Goal: Communication & Community: Share content

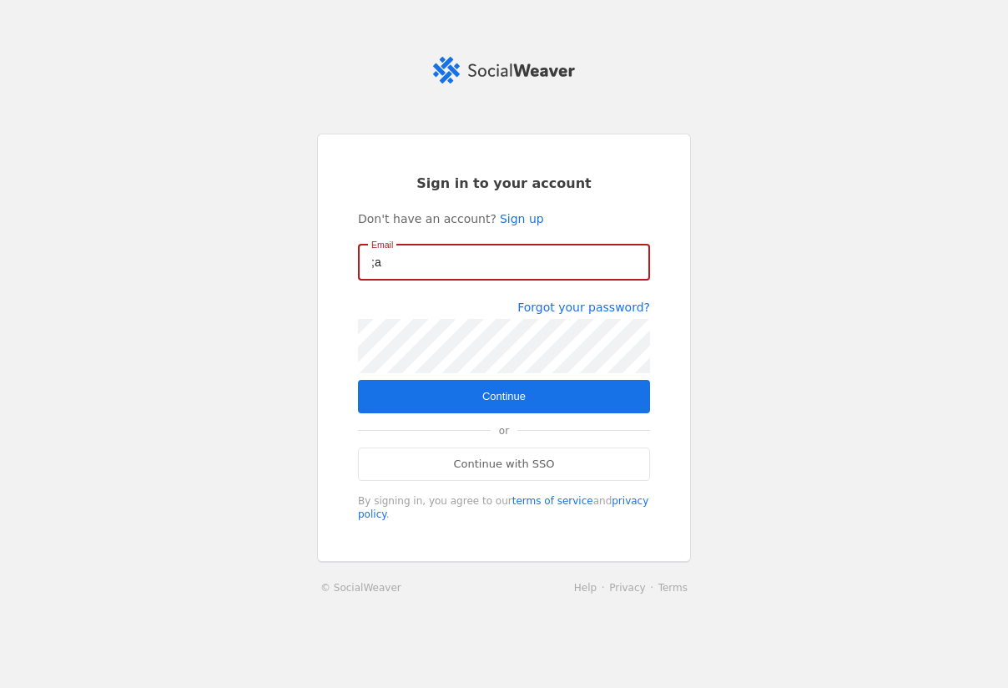
type input ";"
type input "a"
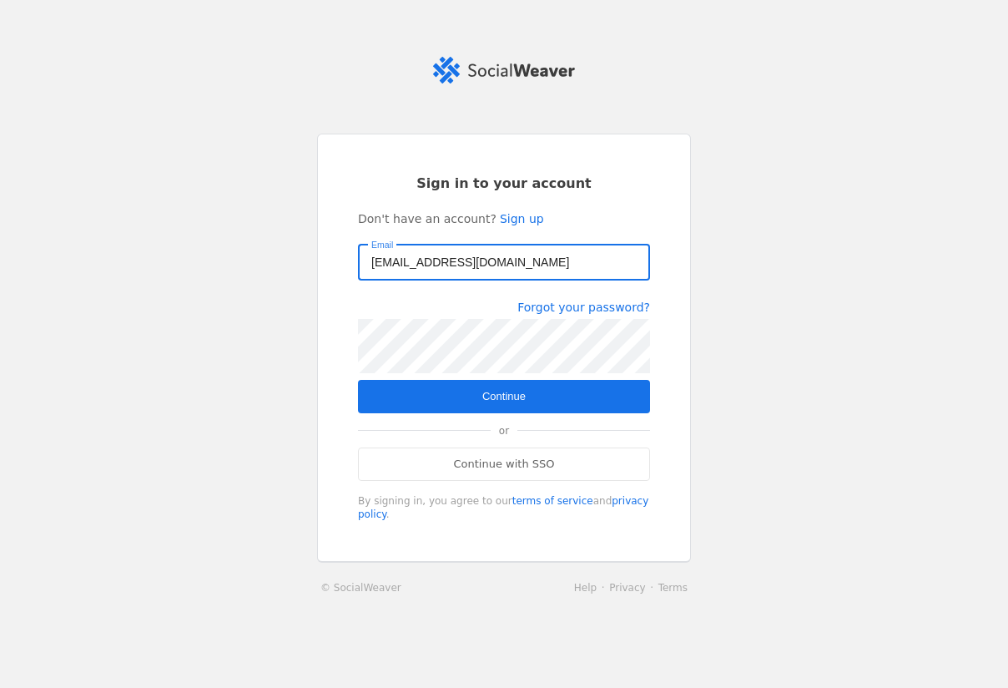
type input "[EMAIL_ADDRESS][DOMAIN_NAME]"
click at [534, 407] on span "submit" at bounding box center [504, 396] width 292 height 33
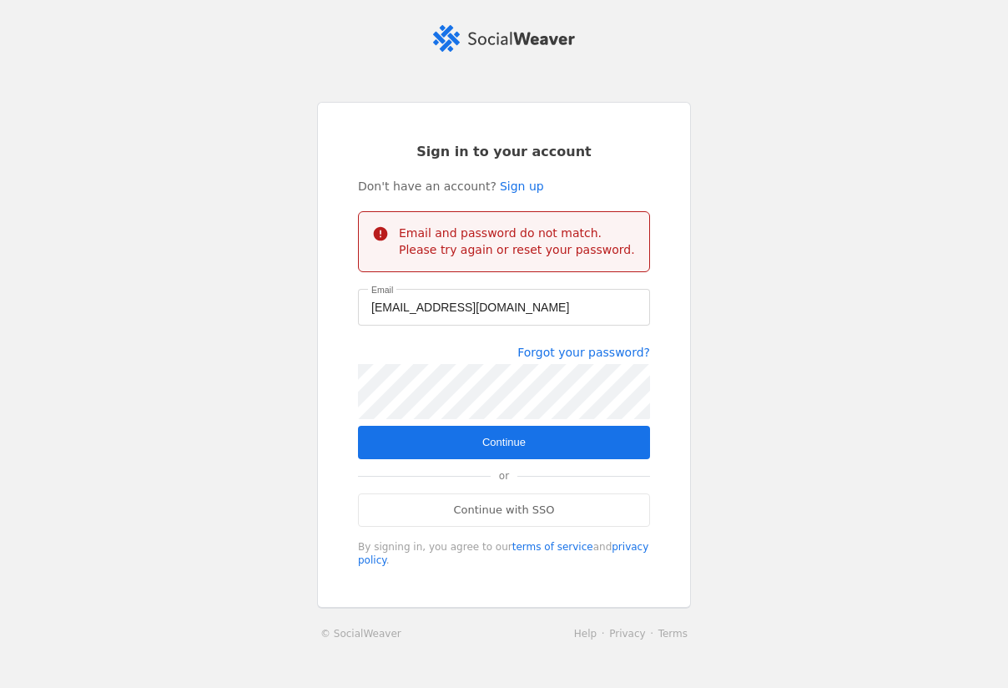
click at [347, 379] on div "Sign in to your account Don't have an account? Sign up Email and password do no…" at bounding box center [504, 355] width 374 height 507
click at [415, 434] on span "submit" at bounding box center [504, 442] width 292 height 33
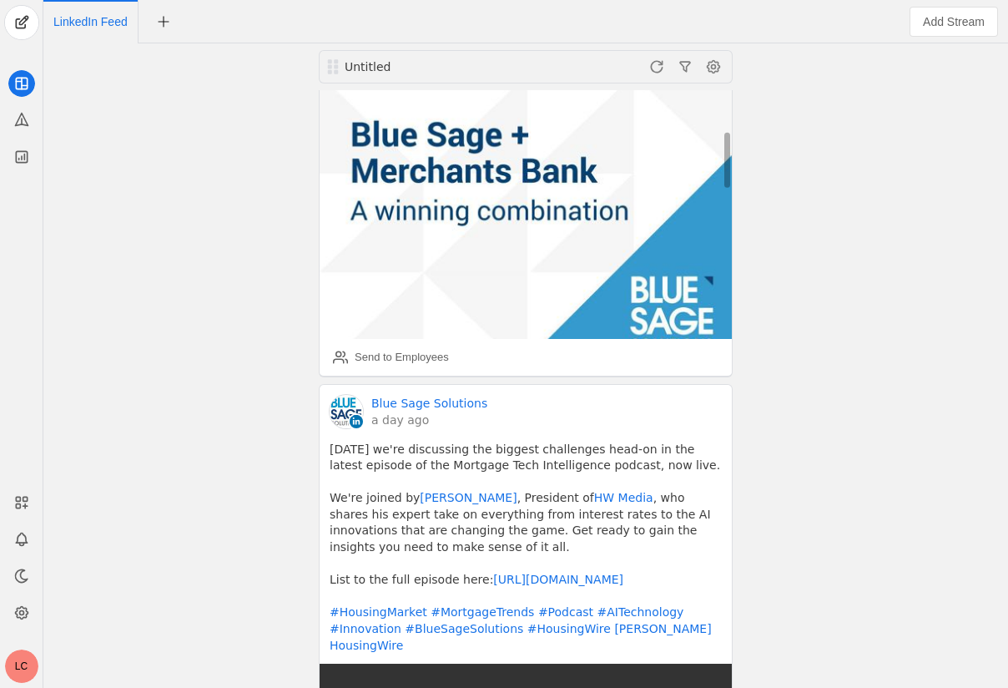
scroll to position [336, 0]
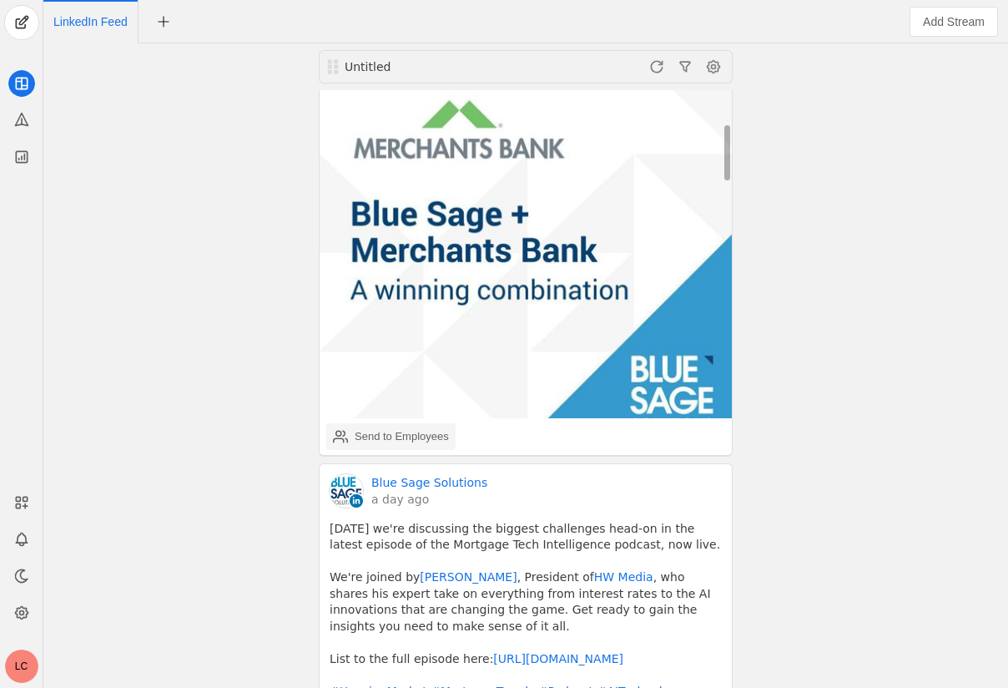
click at [401, 428] on div "Send to Employees" at bounding box center [402, 436] width 94 height 17
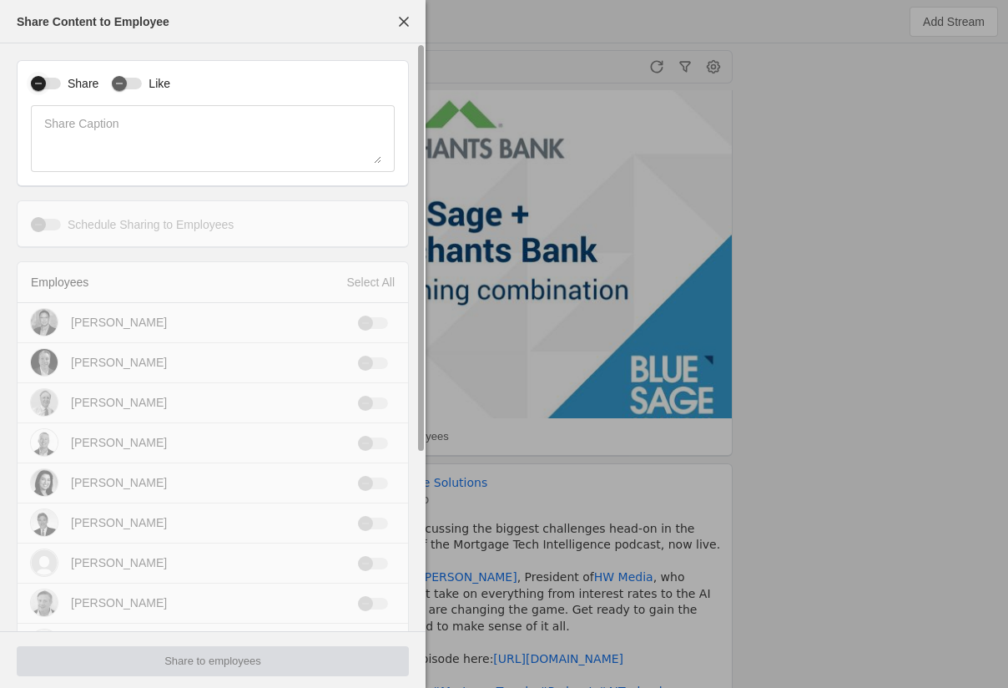
click at [43, 82] on icon "button" at bounding box center [38, 83] width 10 height 10
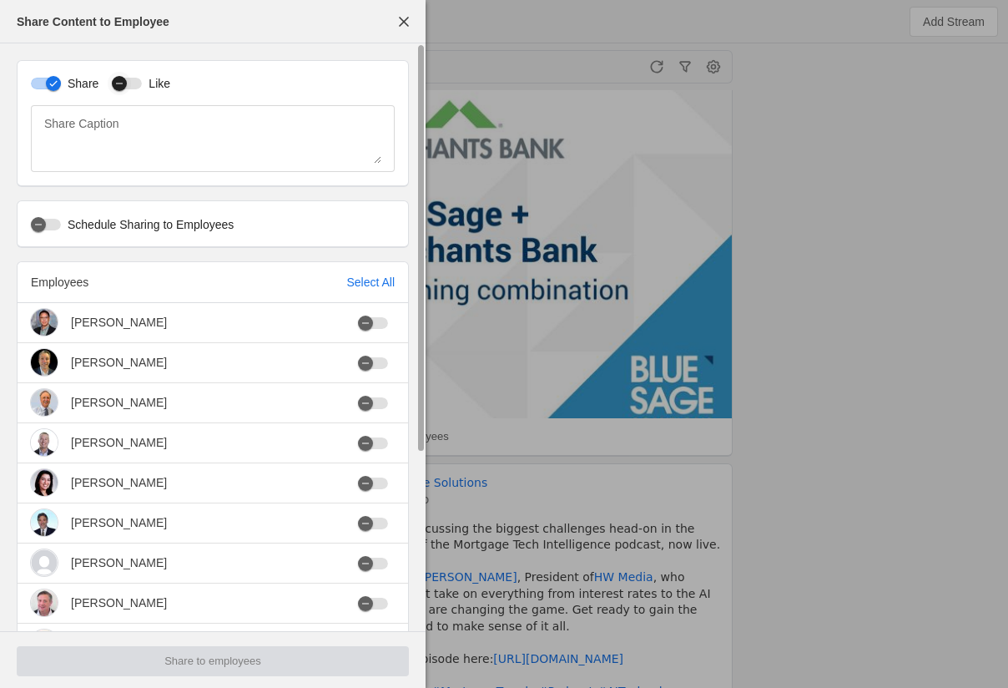
click at [124, 86] on icon "button" at bounding box center [119, 83] width 10 height 10
click at [356, 275] on div "Select All" at bounding box center [370, 282] width 48 height 17
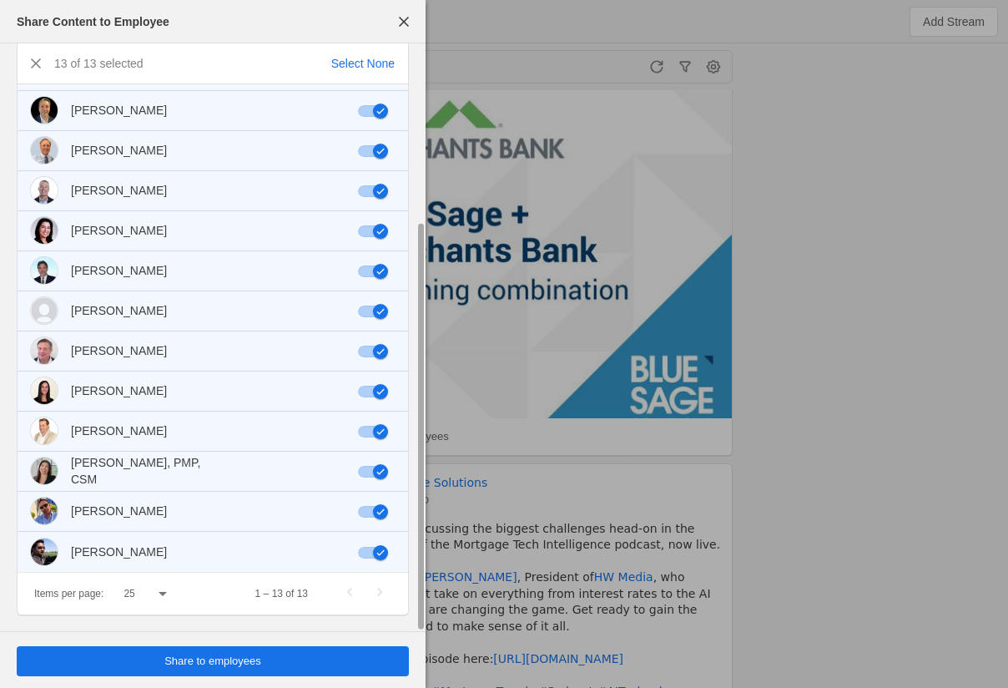
scroll to position [253, 0]
click at [371, 230] on div "button" at bounding box center [380, 230] width 23 height 23
click at [371, 230] on div "button" at bounding box center [365, 230] width 15 height 15
click at [376, 153] on icon "button" at bounding box center [381, 150] width 10 height 10
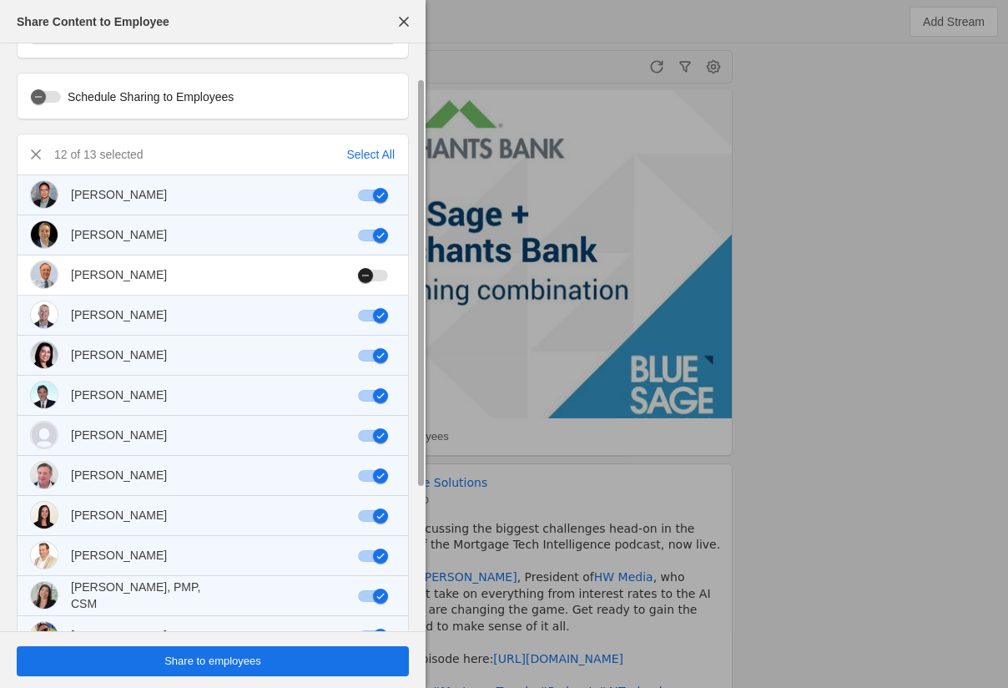
scroll to position [0, 0]
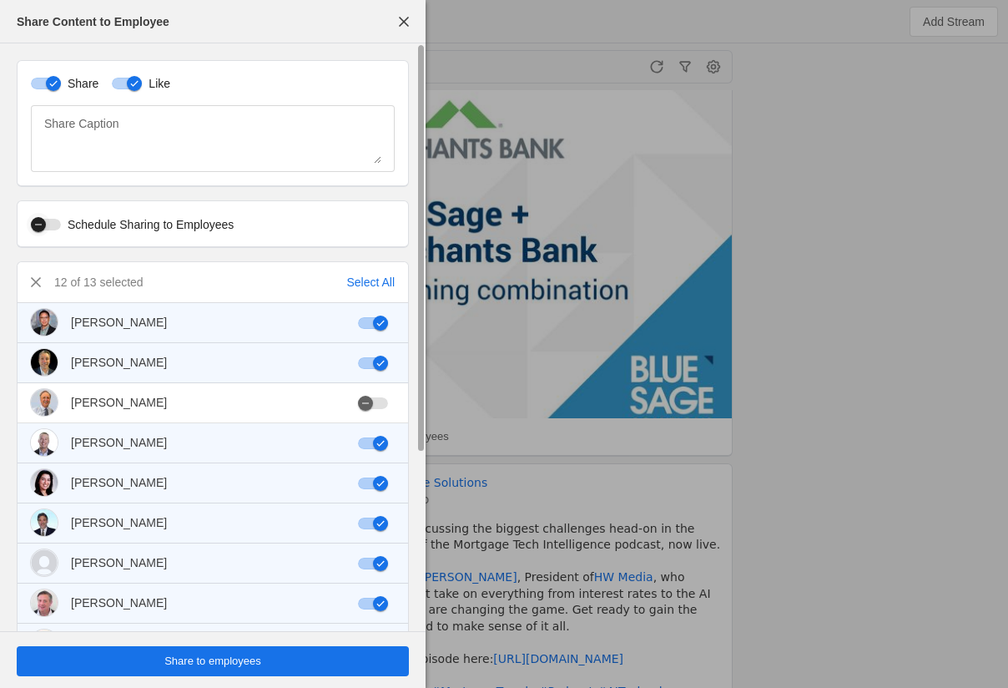
click at [49, 220] on div "button" at bounding box center [38, 224] width 23 height 23
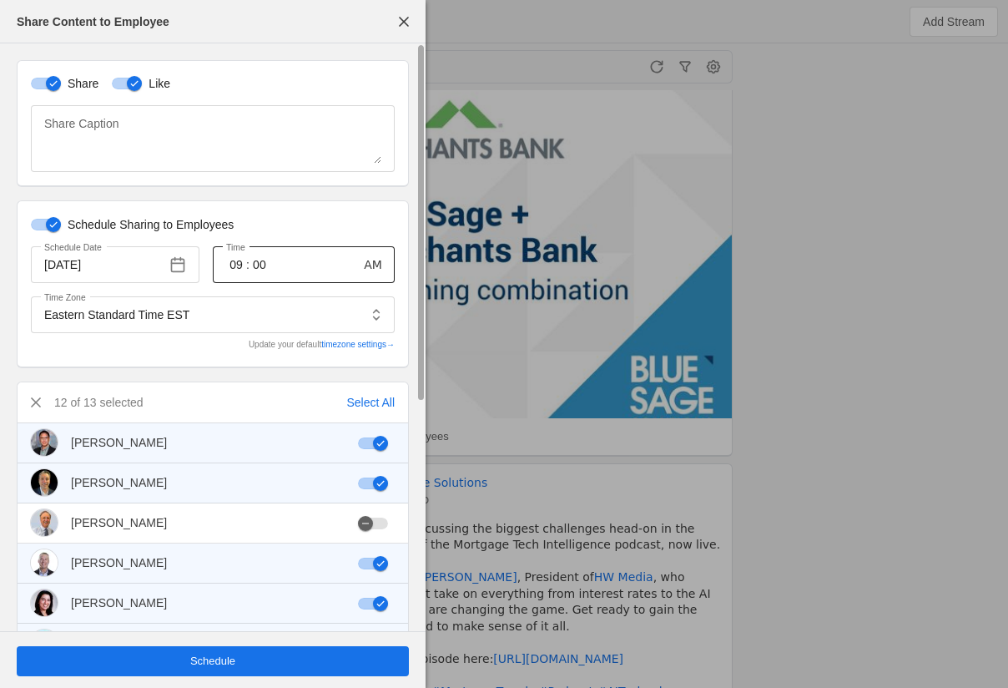
click at [295, 266] on div "09 : 00" at bounding box center [283, 264] width 115 height 37
click at [170, 270] on span "button" at bounding box center [178, 265] width 30 height 30
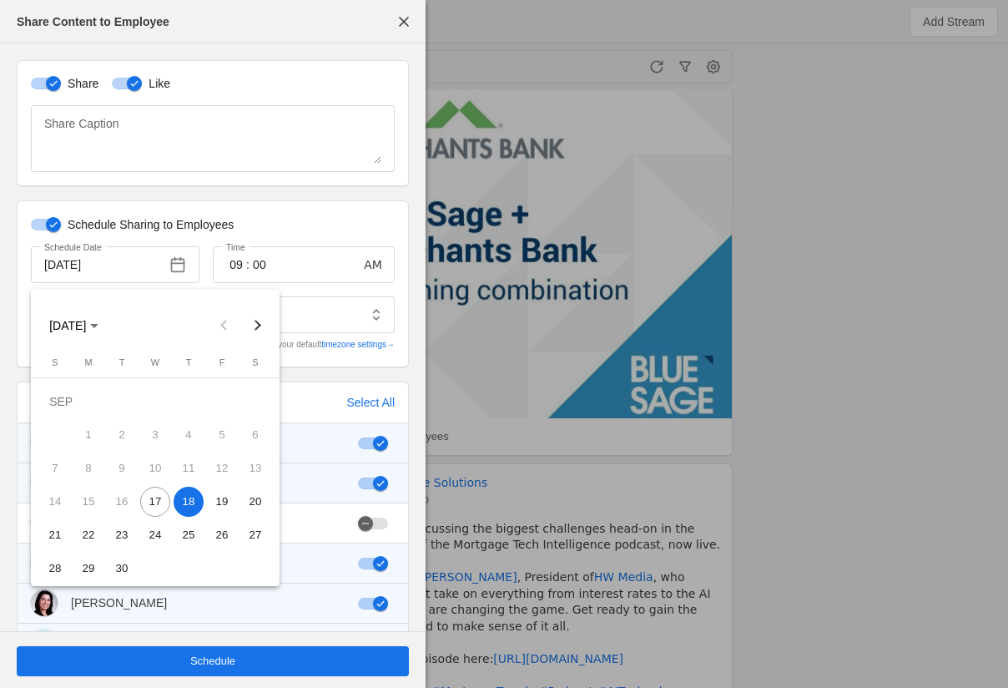
click at [147, 504] on span "17" at bounding box center [155, 502] width 30 height 30
type input "9/17/2025"
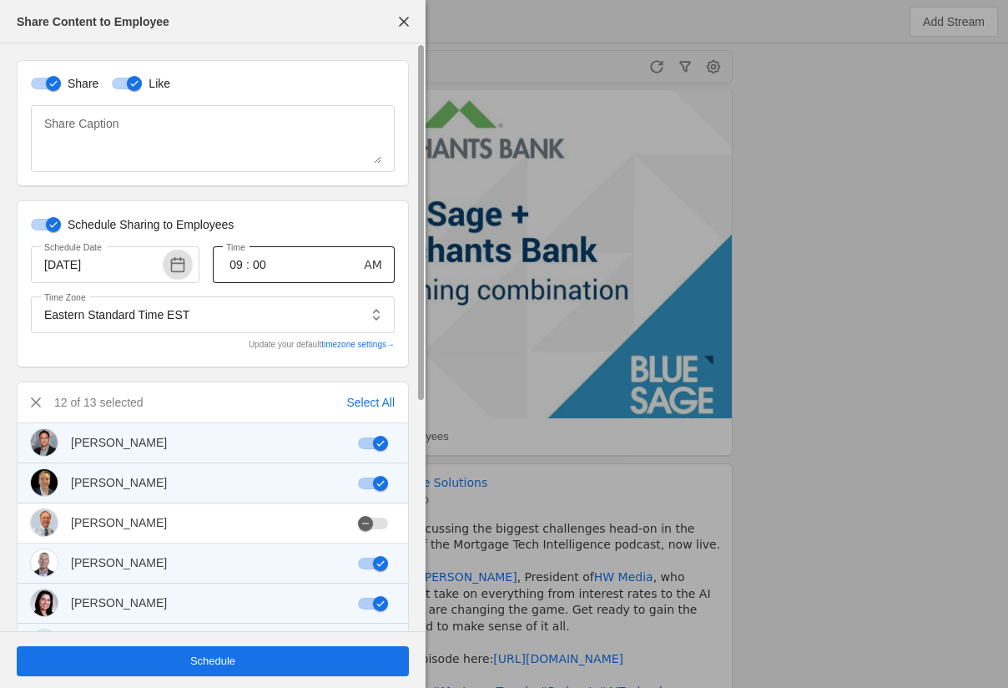
click at [328, 265] on div "09 : 00" at bounding box center [283, 264] width 115 height 37
click at [381, 263] on span "button" at bounding box center [373, 265] width 30 height 30
type input "03"
click at [241, 360] on div "Schedule Sharing to Employees Schedule Date 9/17/2025 Time 03 : 00 PM Time Zone…" at bounding box center [213, 283] width 392 height 167
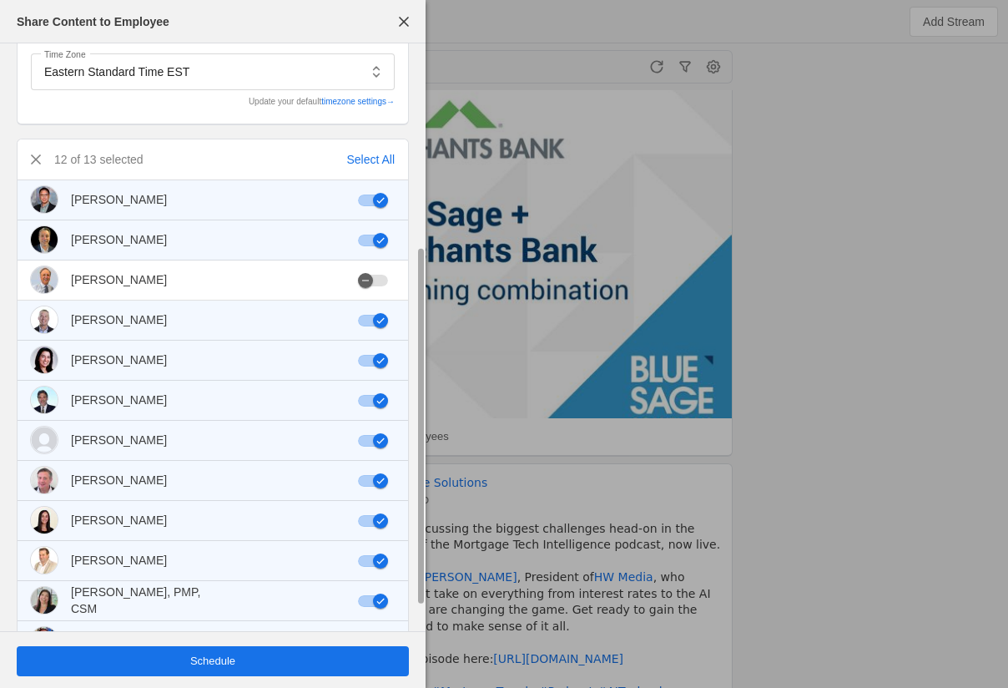
scroll to position [373, 0]
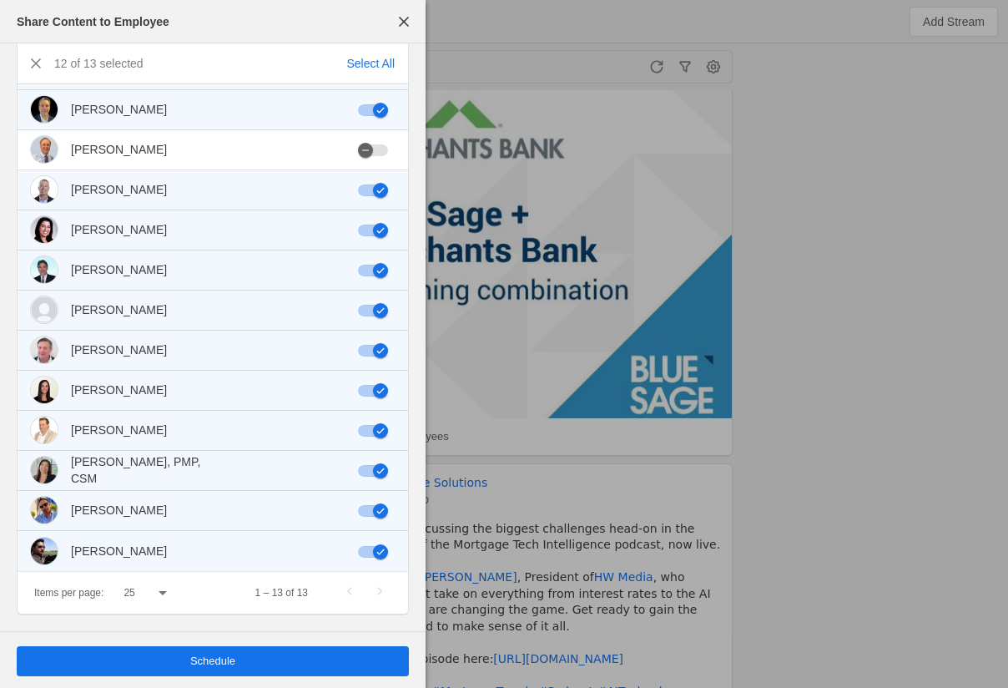
click at [213, 659] on span "Schedule" at bounding box center [212, 661] width 45 height 17
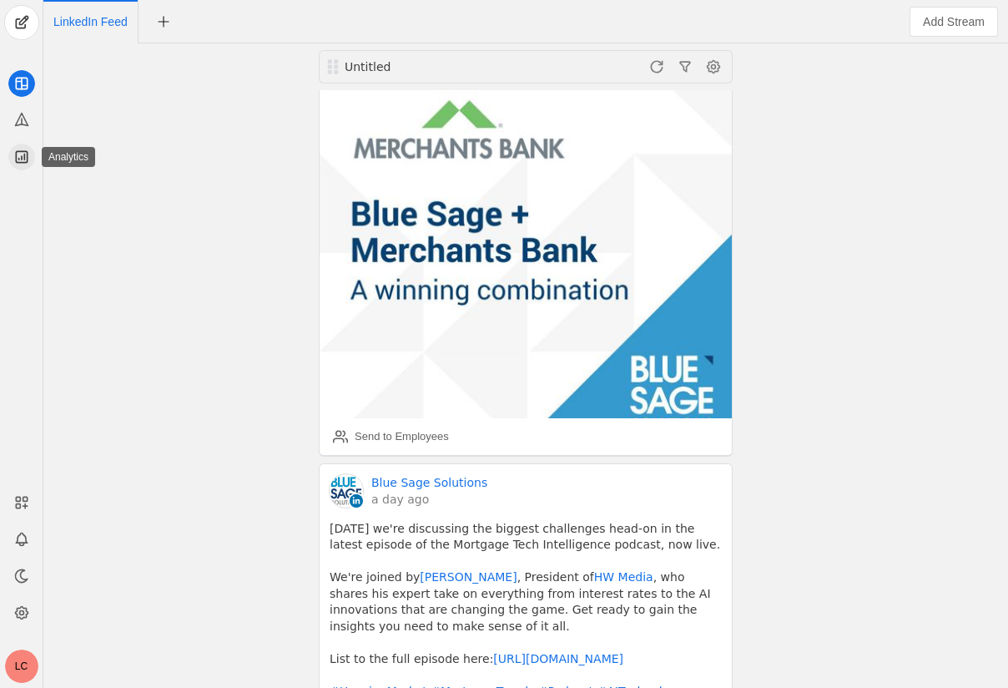
click at [17, 160] on icon at bounding box center [21, 157] width 17 height 17
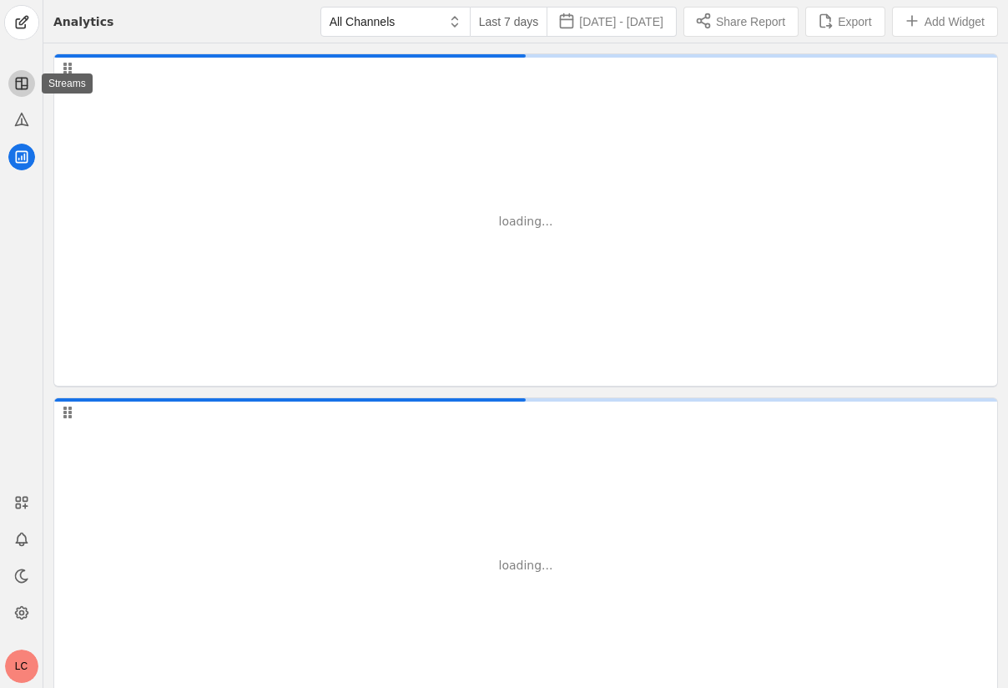
click at [22, 87] on icon at bounding box center [21, 83] width 17 height 17
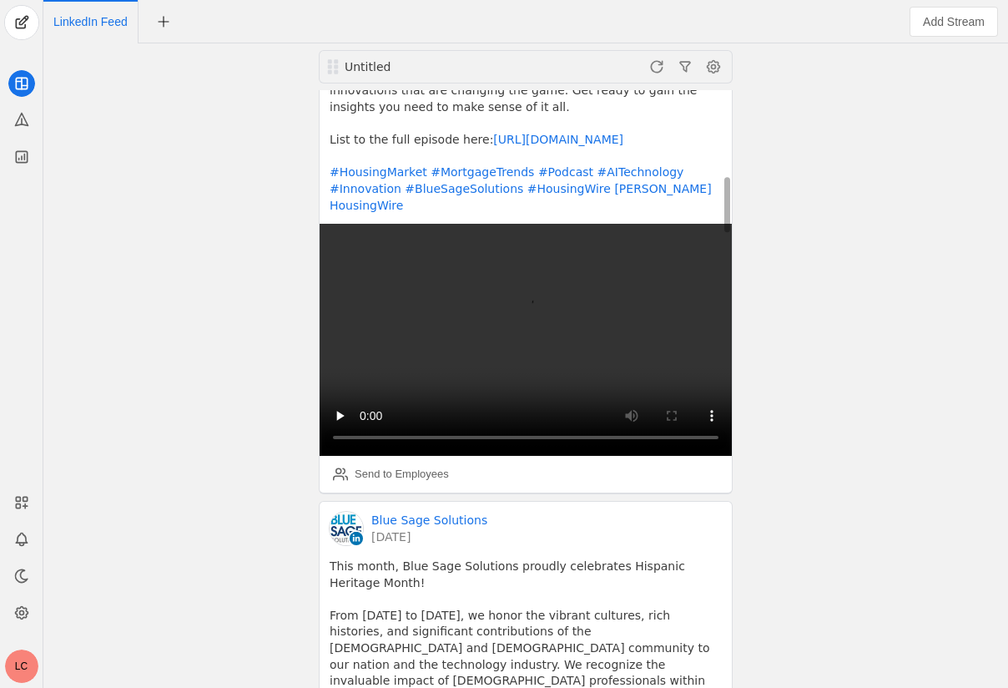
scroll to position [973, 0]
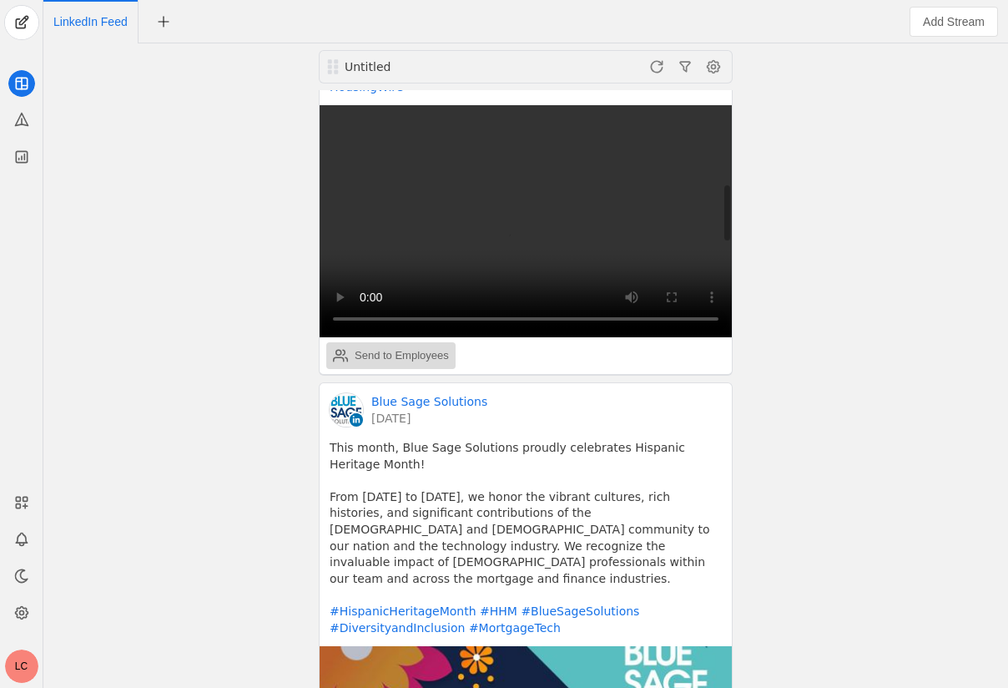
click at [361, 347] on div "Send to Employees" at bounding box center [402, 355] width 94 height 17
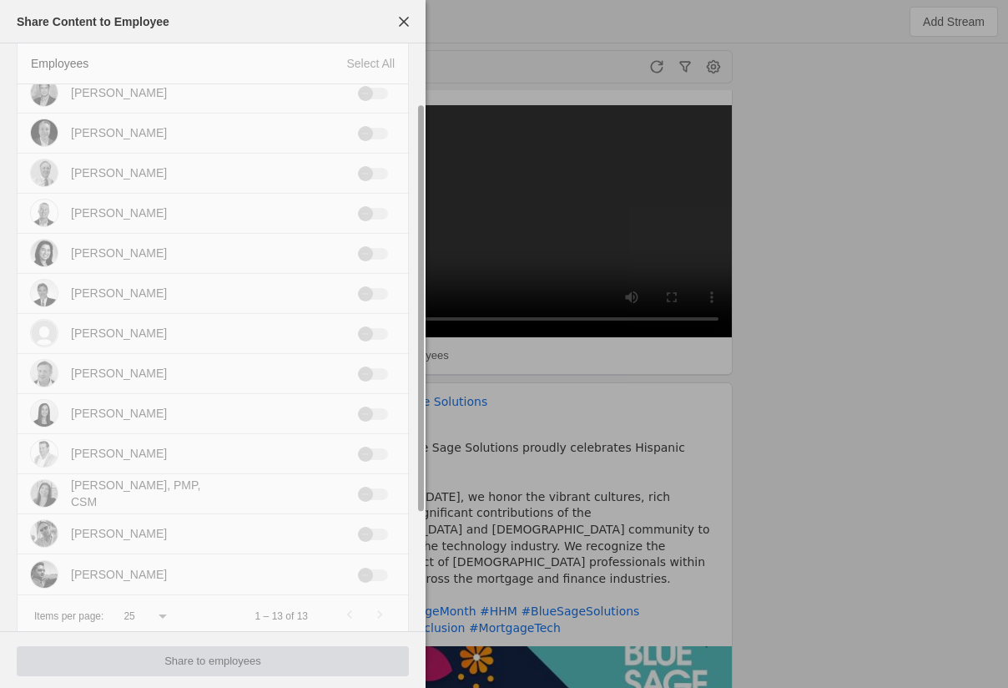
scroll to position [0, 0]
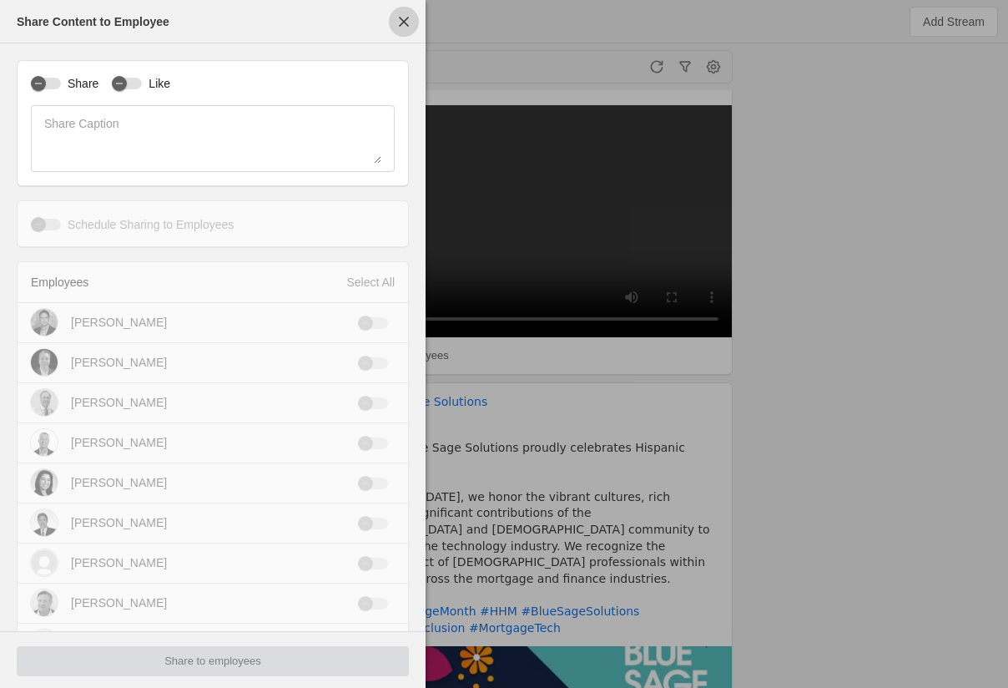
click at [404, 23] on span "button" at bounding box center [404, 22] width 30 height 30
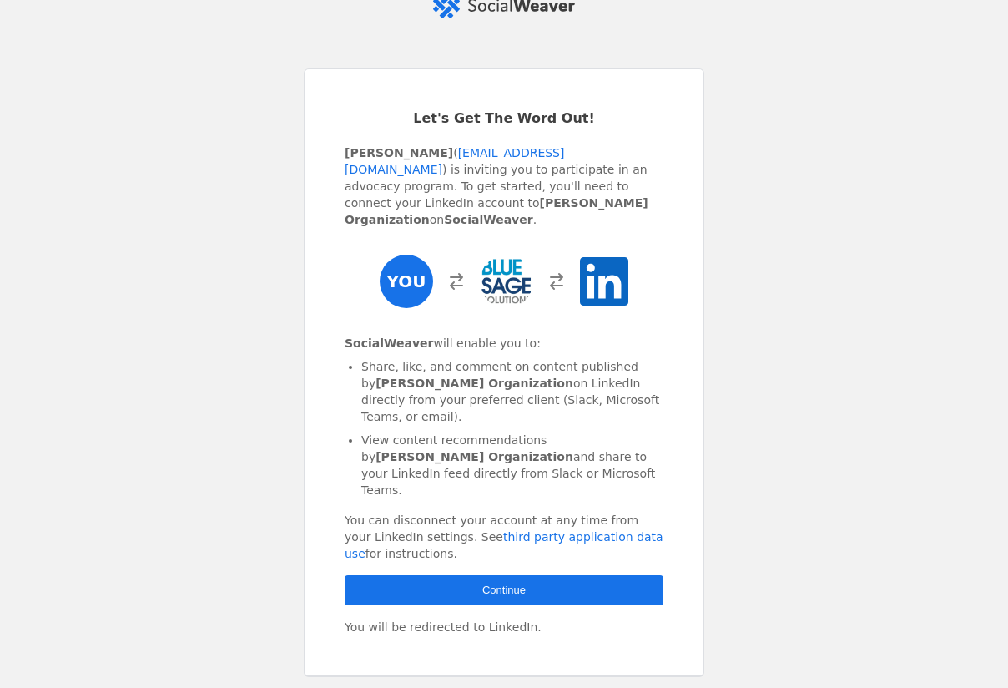
scroll to position [38, 0]
